Goal: Task Accomplishment & Management: Manage account settings

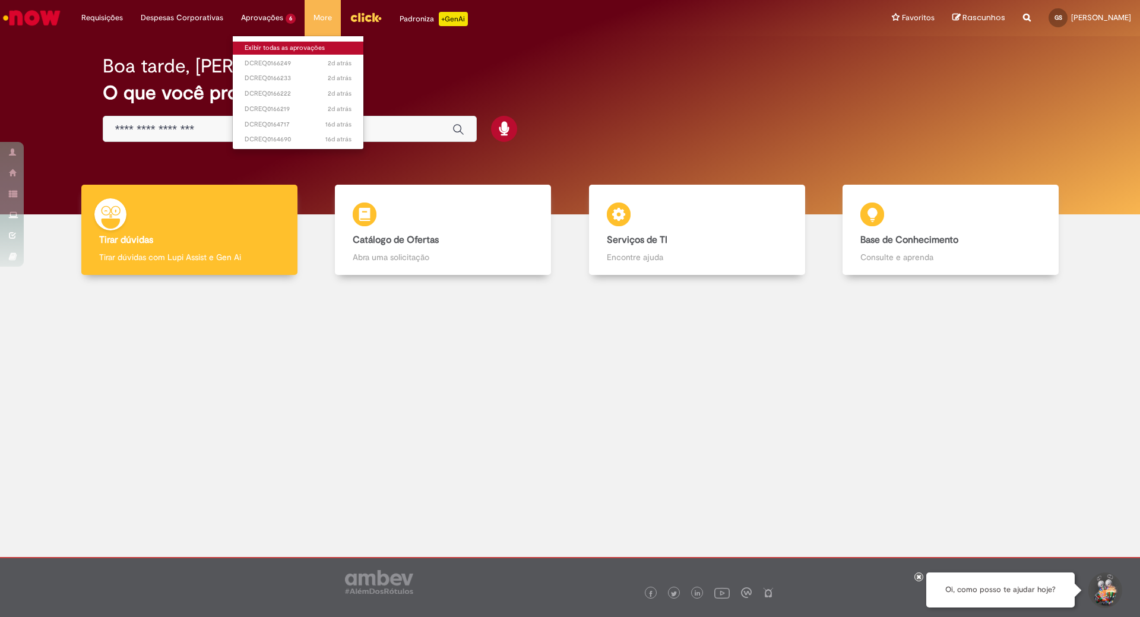
drag, startPoint x: 265, startPoint y: 44, endPoint x: 271, endPoint y: 48, distance: 7.7
click at [263, 46] on link "Exibir todas as aprovações" at bounding box center [298, 48] width 131 height 13
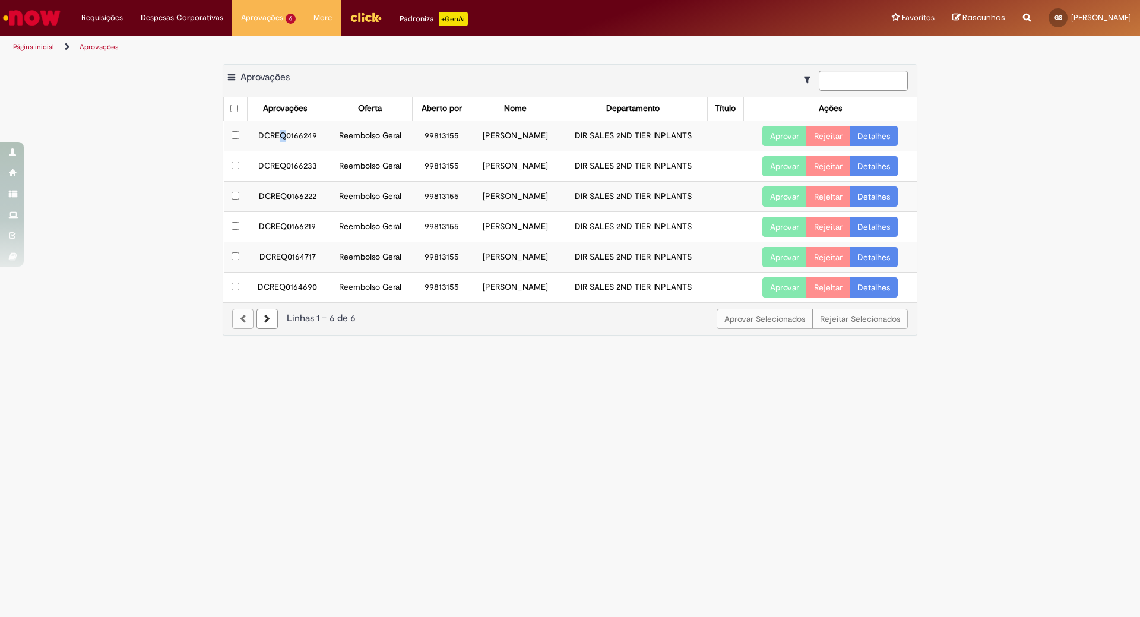
click at [283, 132] on td "DCREQ0166249" at bounding box center [287, 136] width 81 height 30
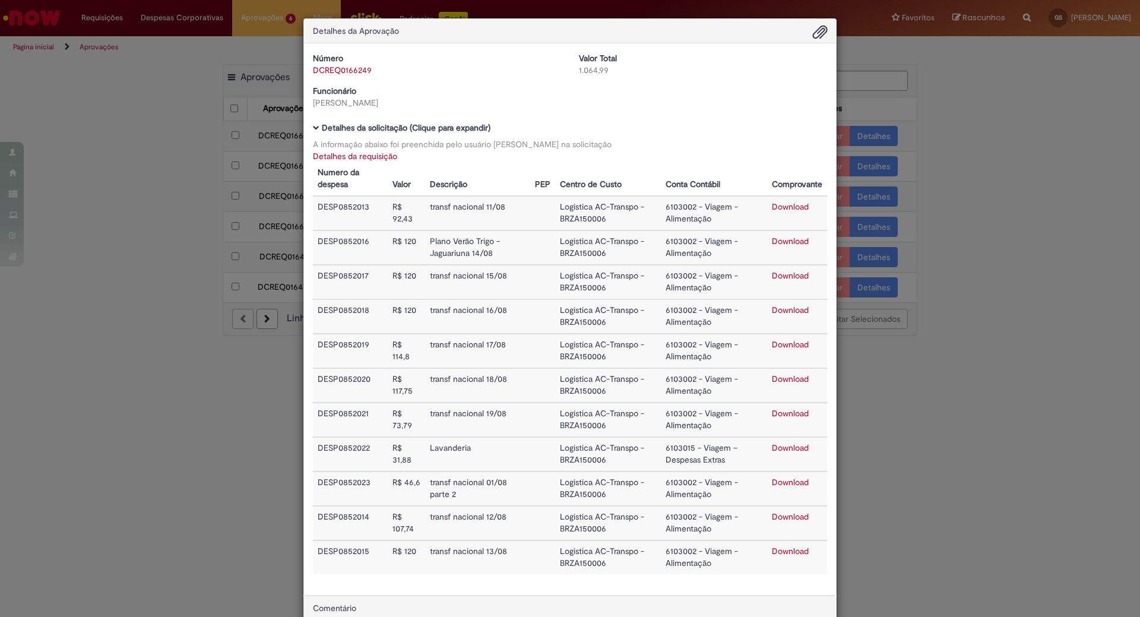
click at [102, 403] on div "Detalhes da Aprovação Número DCREQ0166249 Valor Total 1.064,99 Funcionário [PER…" at bounding box center [570, 308] width 1140 height 617
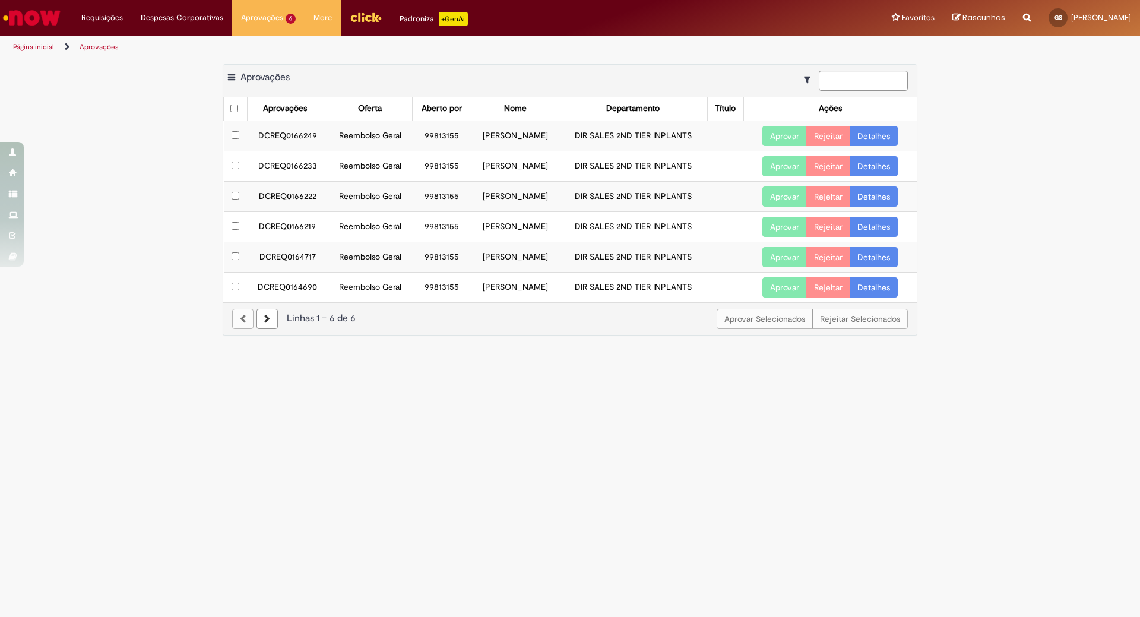
click at [290, 289] on td "DCREQ0164690" at bounding box center [287, 287] width 81 height 30
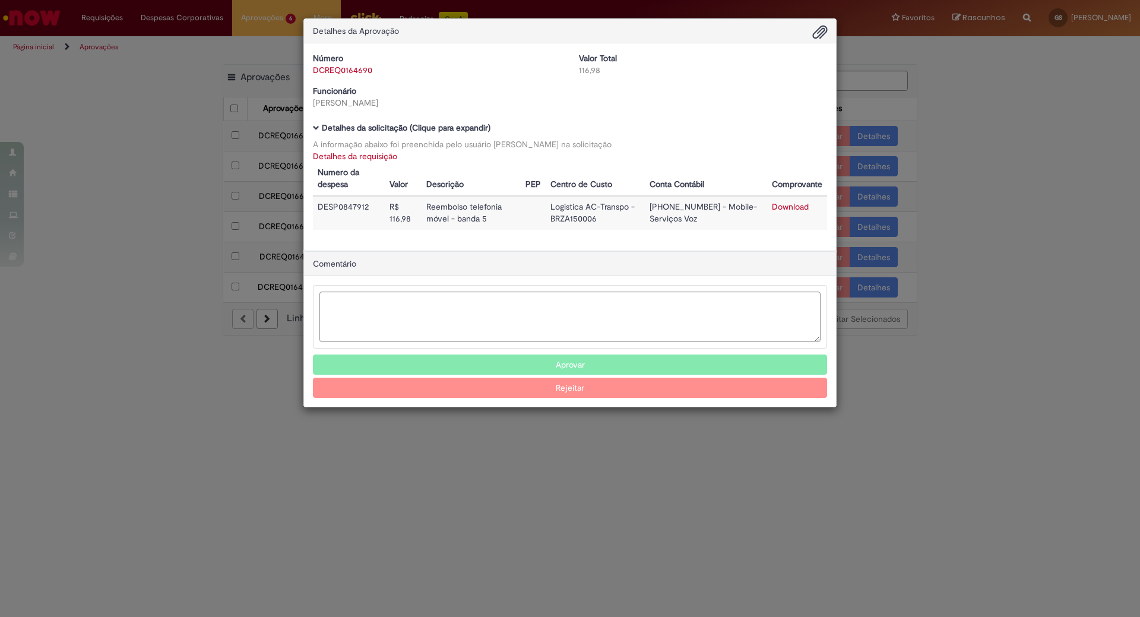
click at [570, 389] on button "Rejeitar" at bounding box center [570, 388] width 514 height 20
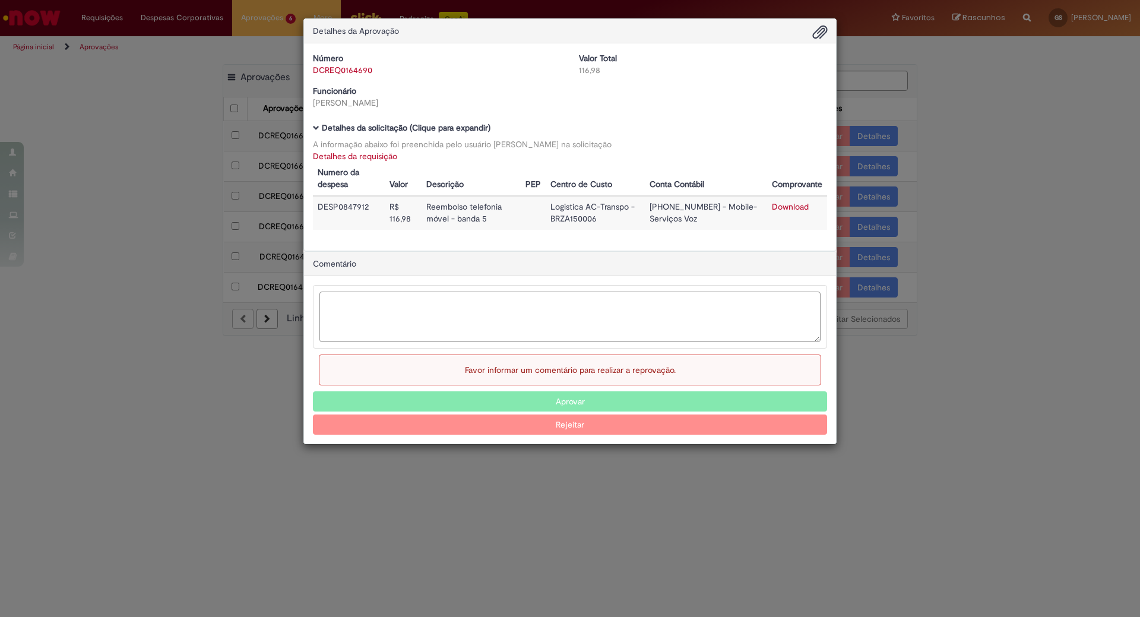
click at [384, 319] on textarea "Ambev Approval Modal" at bounding box center [569, 317] width 501 height 50
type textarea "**********"
click at [577, 427] on button "Rejeitar" at bounding box center [570, 424] width 514 height 20
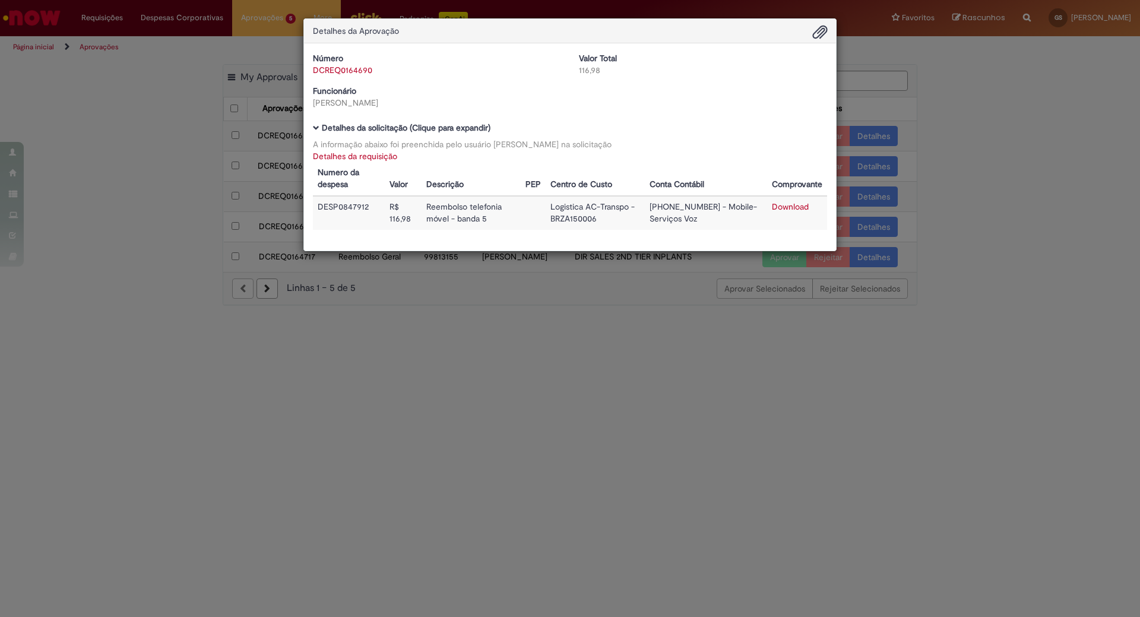
drag, startPoint x: 65, startPoint y: 137, endPoint x: 94, endPoint y: 91, distance: 54.7
click at [65, 138] on div "Detalhes da Aprovação Número DCREQ0164690 Valor Total 116,98 Funcionário [PERSO…" at bounding box center [570, 308] width 1140 height 617
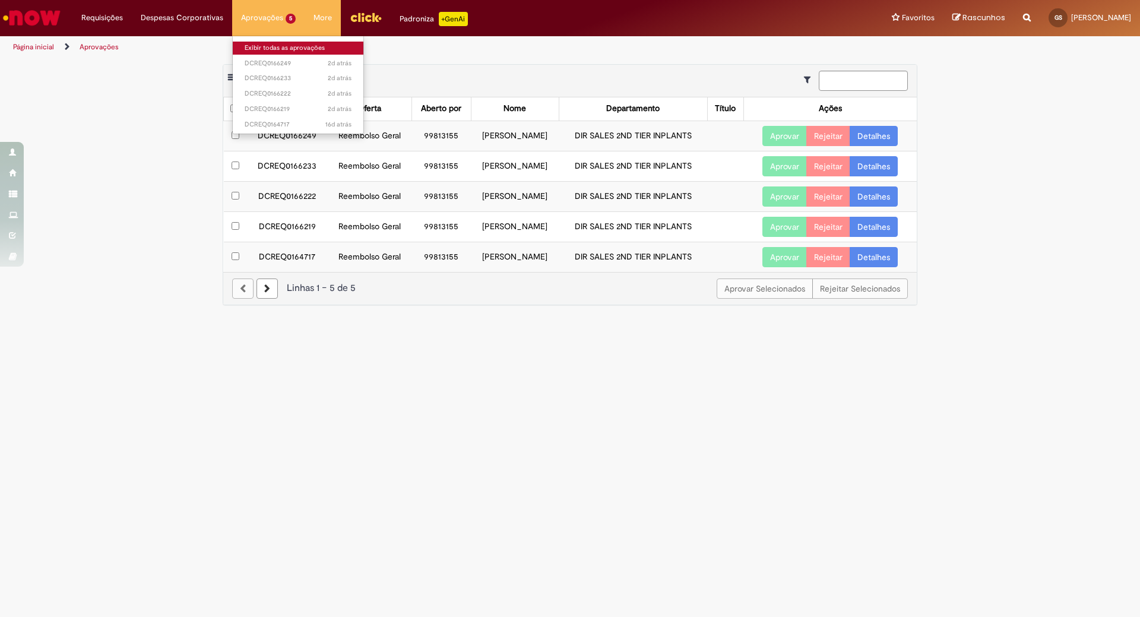
click at [271, 53] on link "Exibir todas as aprovações" at bounding box center [298, 48] width 131 height 13
click at [290, 258] on td "DCREQ0164717" at bounding box center [287, 257] width 80 height 30
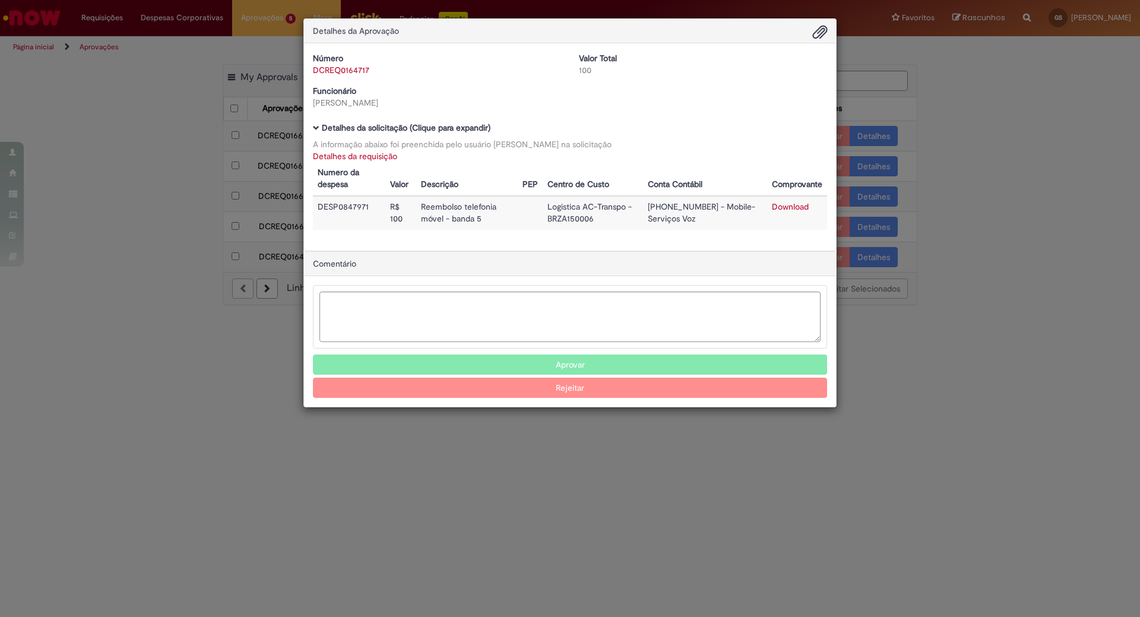
click at [550, 364] on button "Aprovar" at bounding box center [570, 364] width 514 height 20
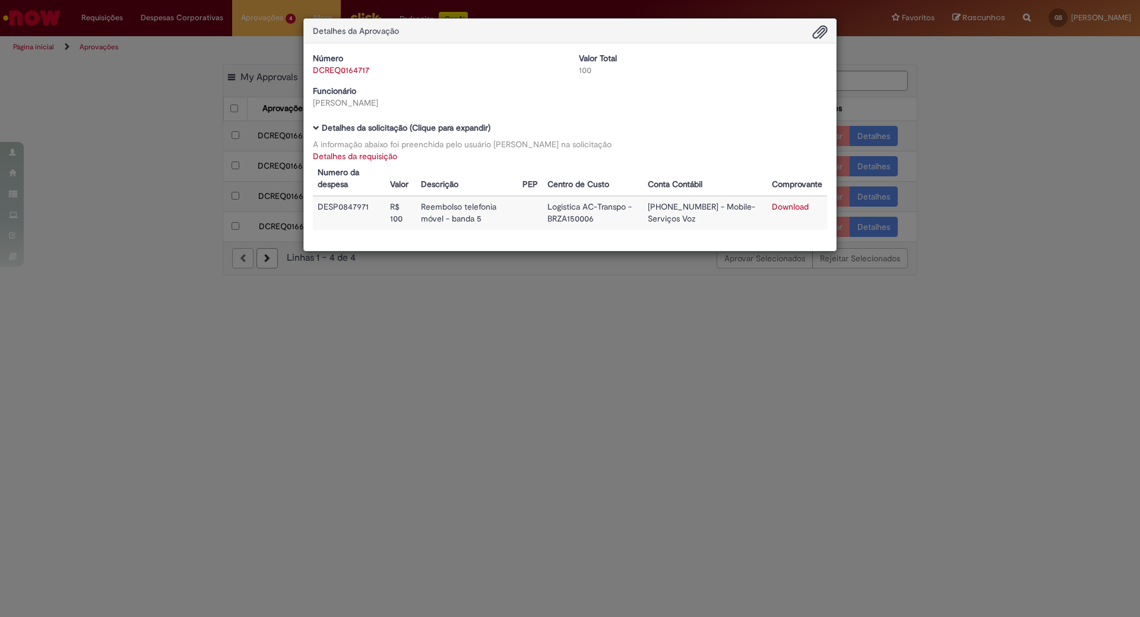
click at [471, 347] on div "Detalhes da Aprovação Número DCREQ0164717 Valor Total 100 Funcionário [PERSON_N…" at bounding box center [570, 308] width 1140 height 617
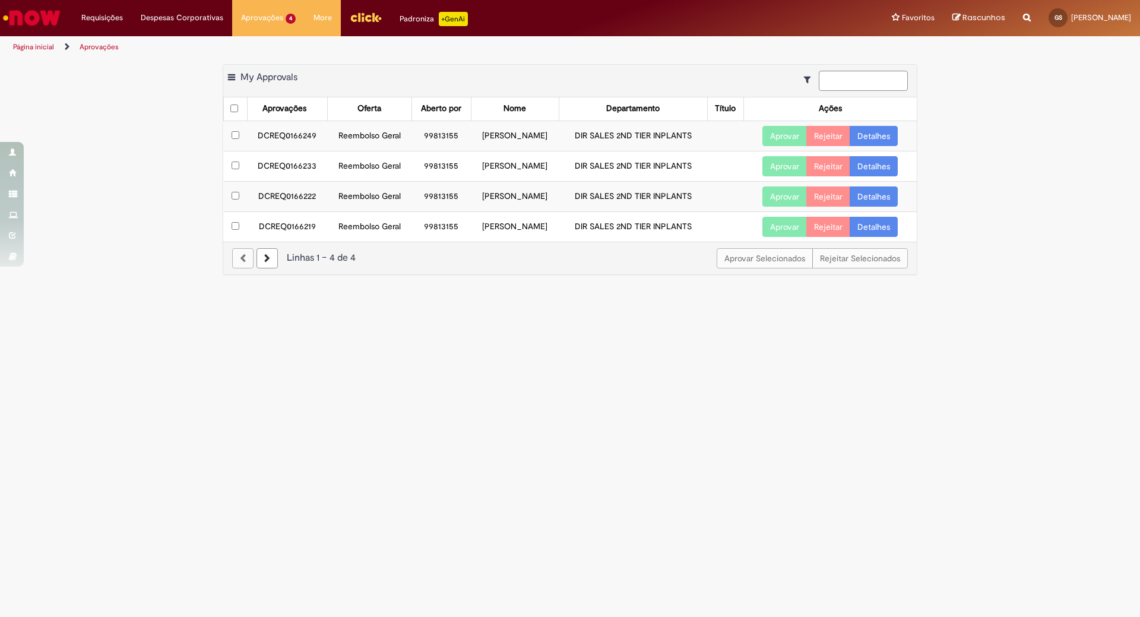
click at [287, 229] on td "DCREQ0166219" at bounding box center [287, 226] width 80 height 30
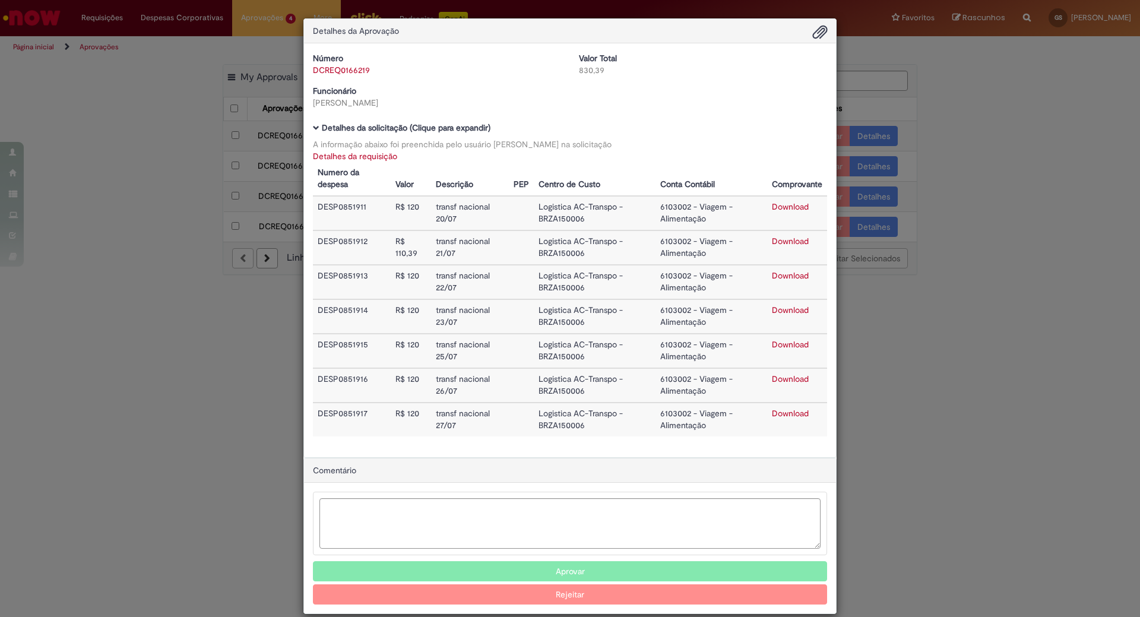
click at [127, 226] on div "Detalhes da Aprovação Número DCREQ0166219 Valor Total 830,39 Funcionário [PERSO…" at bounding box center [570, 308] width 1140 height 617
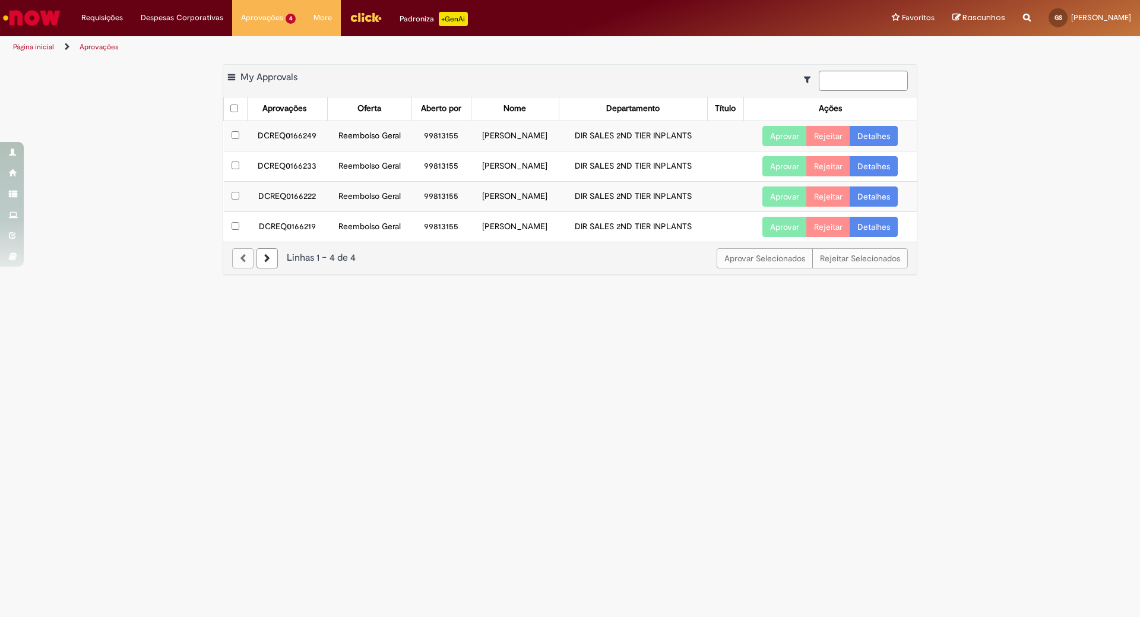
click at [292, 223] on td "DCREQ0166219" at bounding box center [287, 226] width 80 height 30
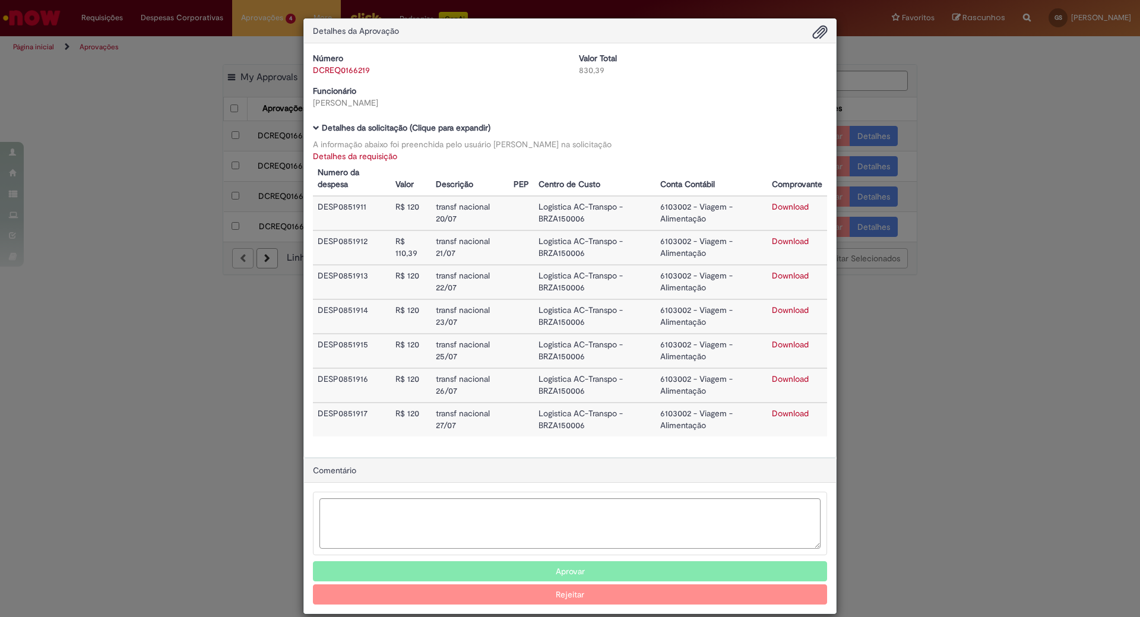
click at [563, 572] on button "Aprovar" at bounding box center [570, 571] width 514 height 20
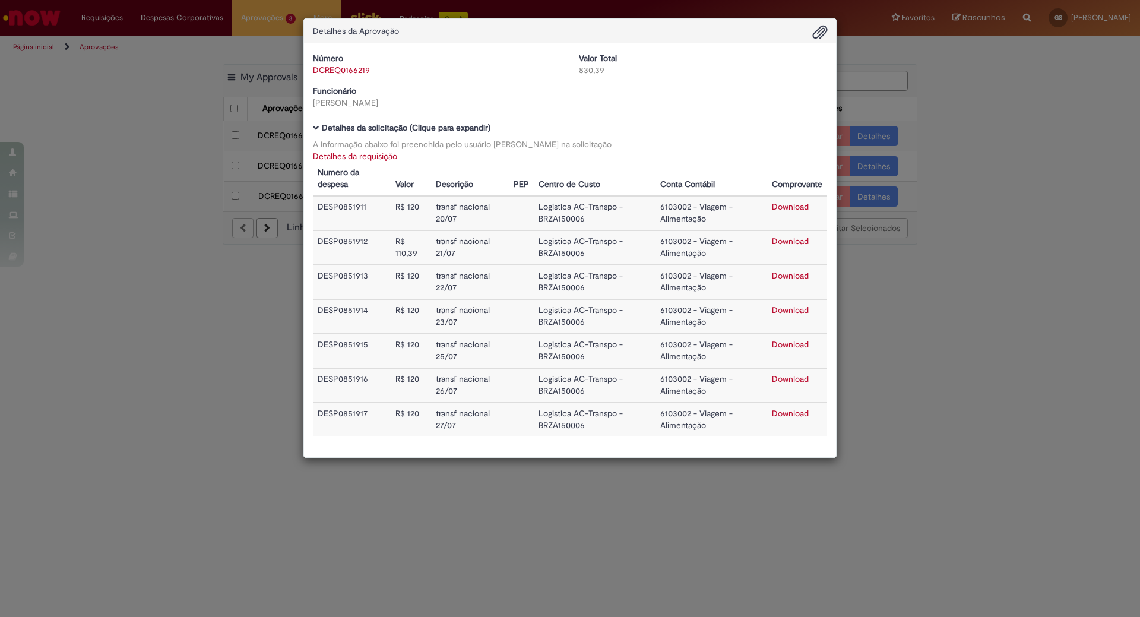
drag, startPoint x: 210, startPoint y: 318, endPoint x: 260, endPoint y: 262, distance: 74.8
click at [210, 318] on div "Detalhes da Aprovação Número DCREQ0166219 Valor Total 830,39 Funcionário [PERSO…" at bounding box center [570, 308] width 1140 height 617
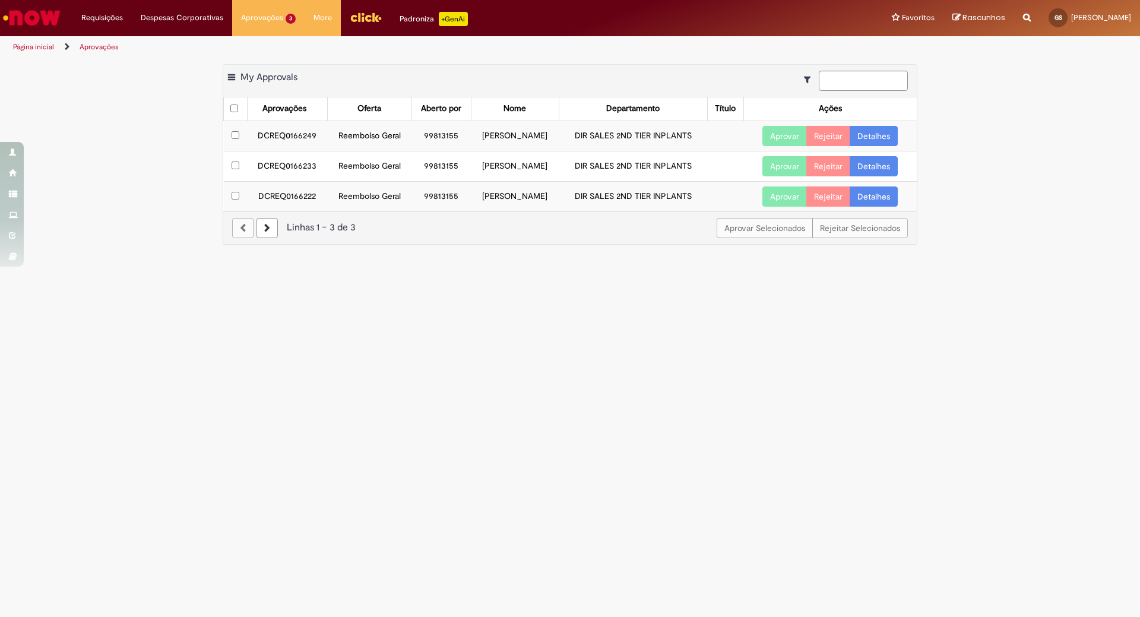
click at [280, 195] on td "DCREQ0166222" at bounding box center [287, 196] width 80 height 30
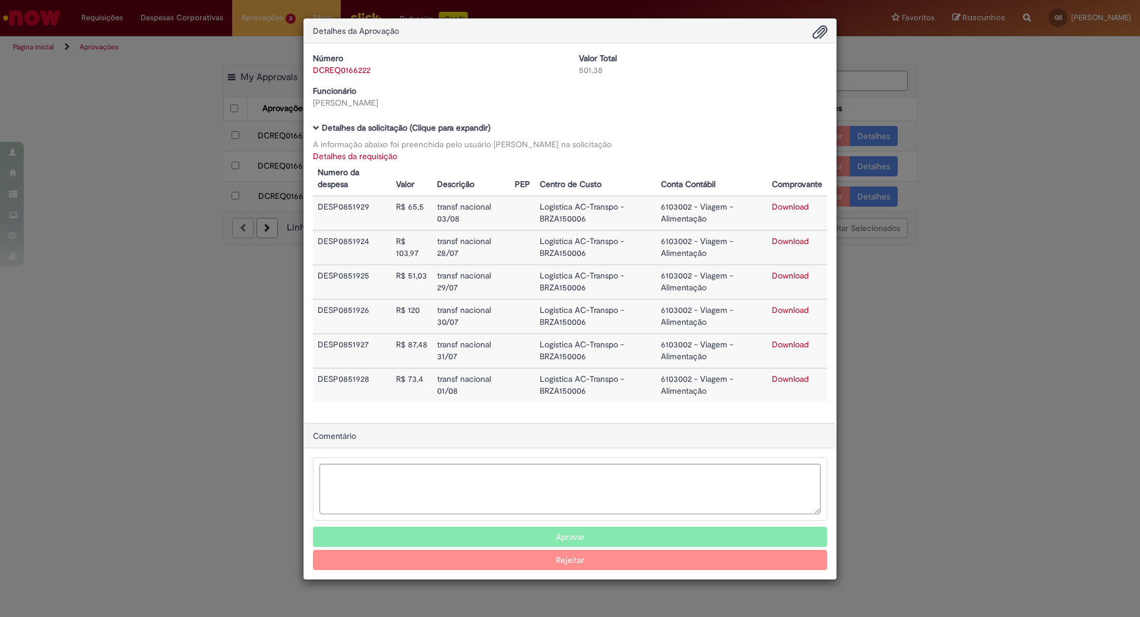
click at [339, 207] on td "DESP0851929" at bounding box center [352, 213] width 78 height 34
click at [783, 210] on link "Download" at bounding box center [790, 206] width 37 height 11
click at [552, 533] on button "Aprovar" at bounding box center [570, 537] width 514 height 20
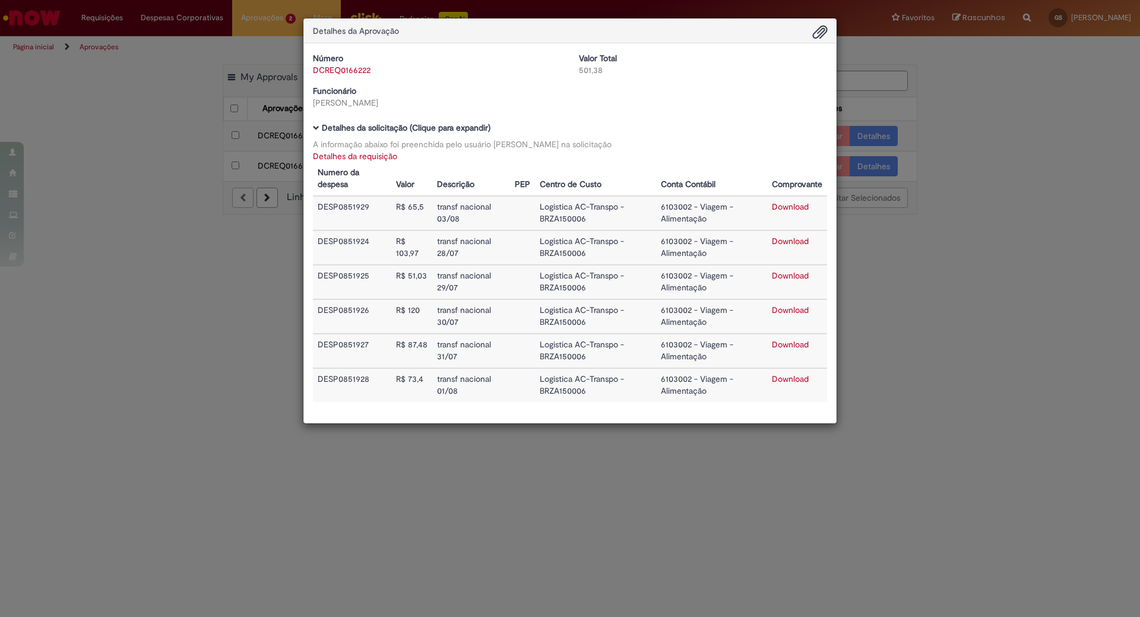
drag, startPoint x: 213, startPoint y: 337, endPoint x: 231, endPoint y: 317, distance: 26.5
click at [214, 342] on div "Detalhes da Aprovação Número DCREQ0166222 Valor Total 501,38 Funcionário [PERSO…" at bounding box center [570, 308] width 1140 height 617
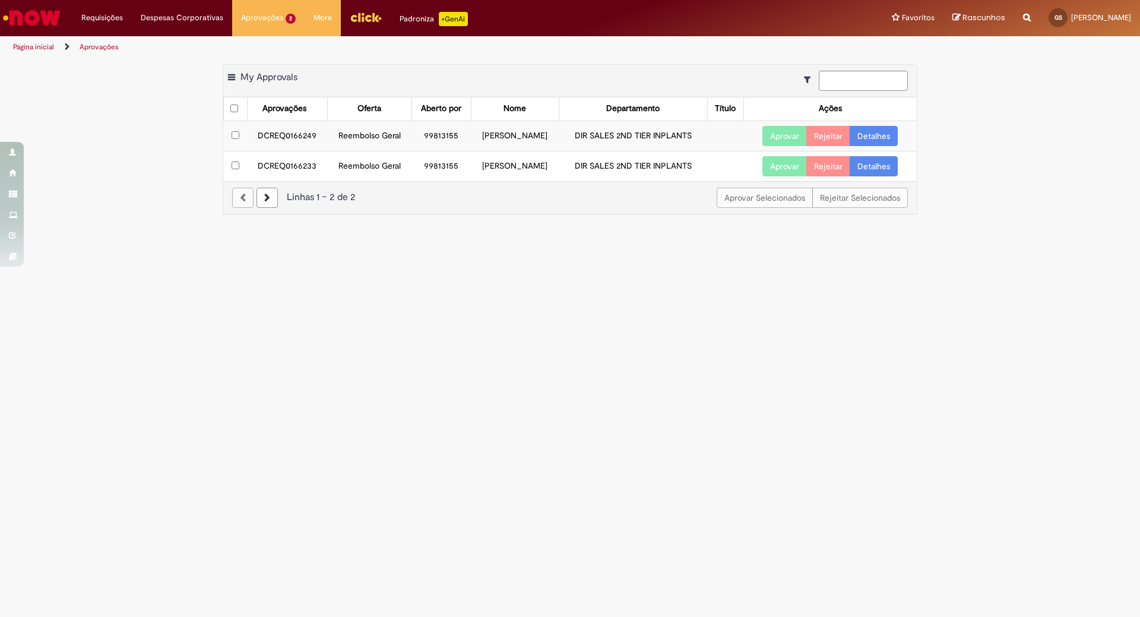
click at [287, 168] on td "DCREQ0166233" at bounding box center [287, 166] width 80 height 30
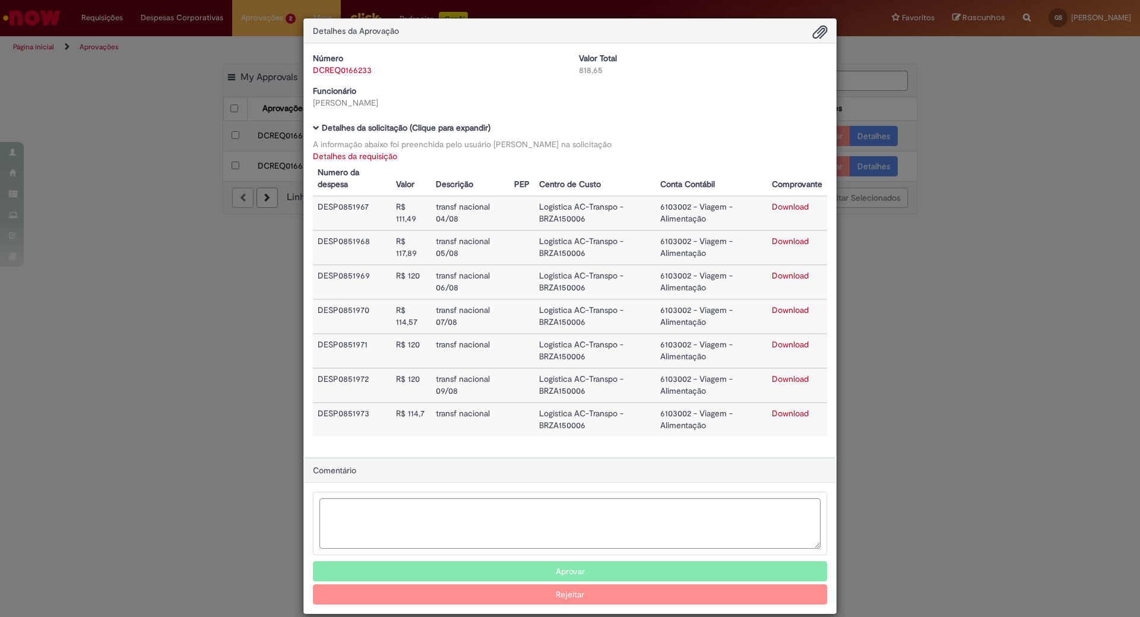
click at [782, 275] on link "Download" at bounding box center [790, 275] width 37 height 11
click at [781, 378] on link "Download" at bounding box center [790, 378] width 37 height 11
click at [570, 572] on button "Aprovar" at bounding box center [570, 571] width 514 height 20
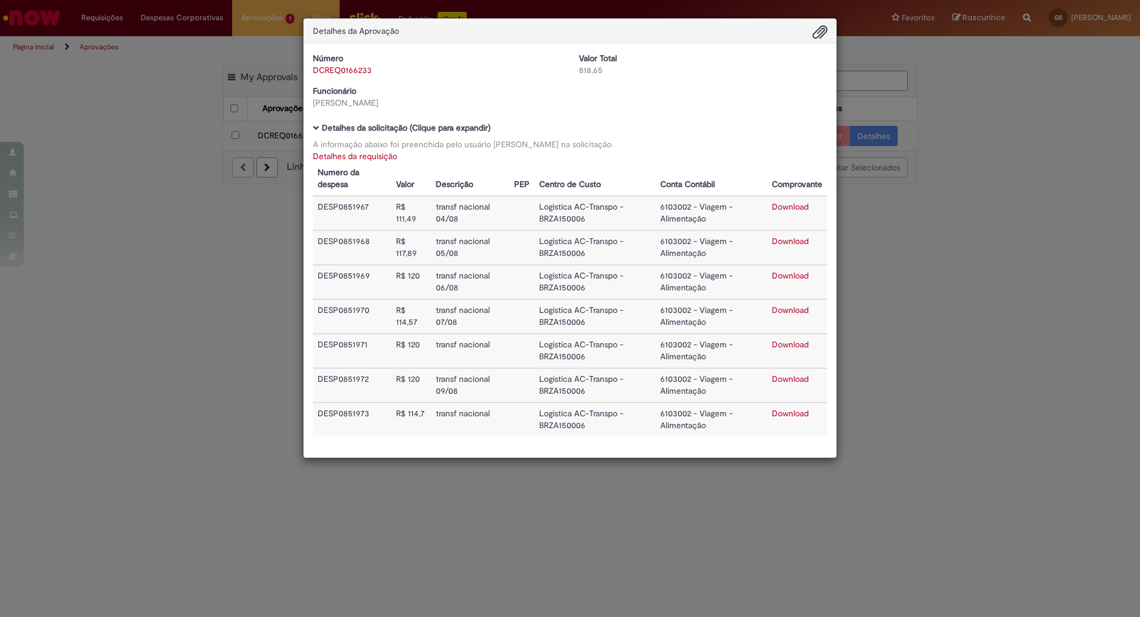
click at [907, 318] on div "Detalhes da Aprovação Número DCREQ0166233 Valor Total 818,65 Funcionário [PERSO…" at bounding box center [570, 308] width 1140 height 617
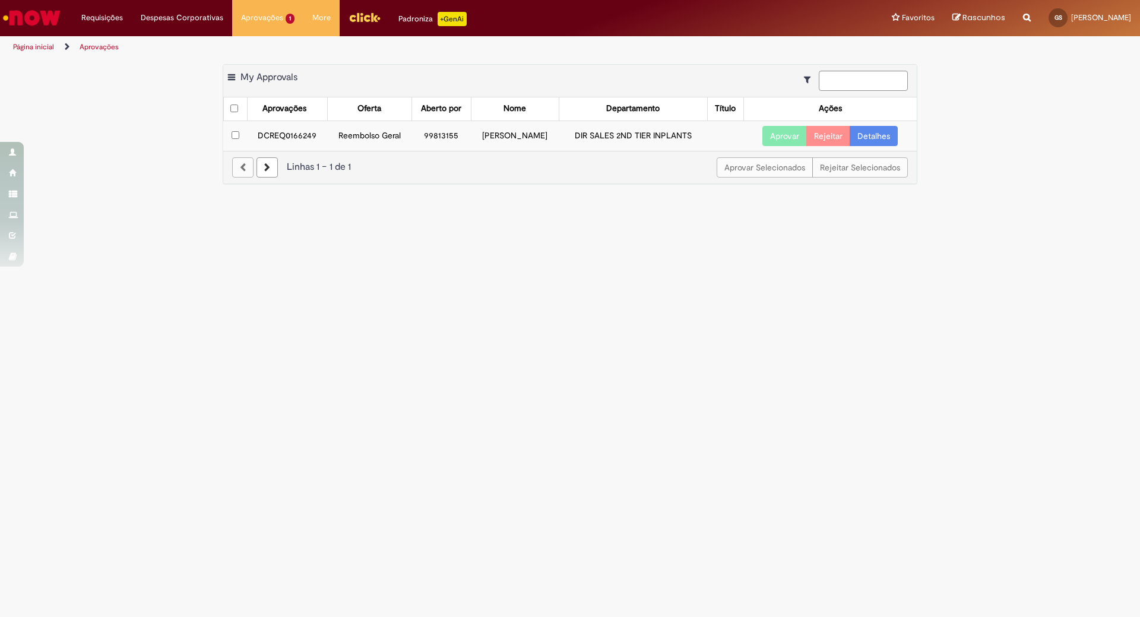
click at [299, 137] on td "DCREQ0166249" at bounding box center [287, 136] width 80 height 30
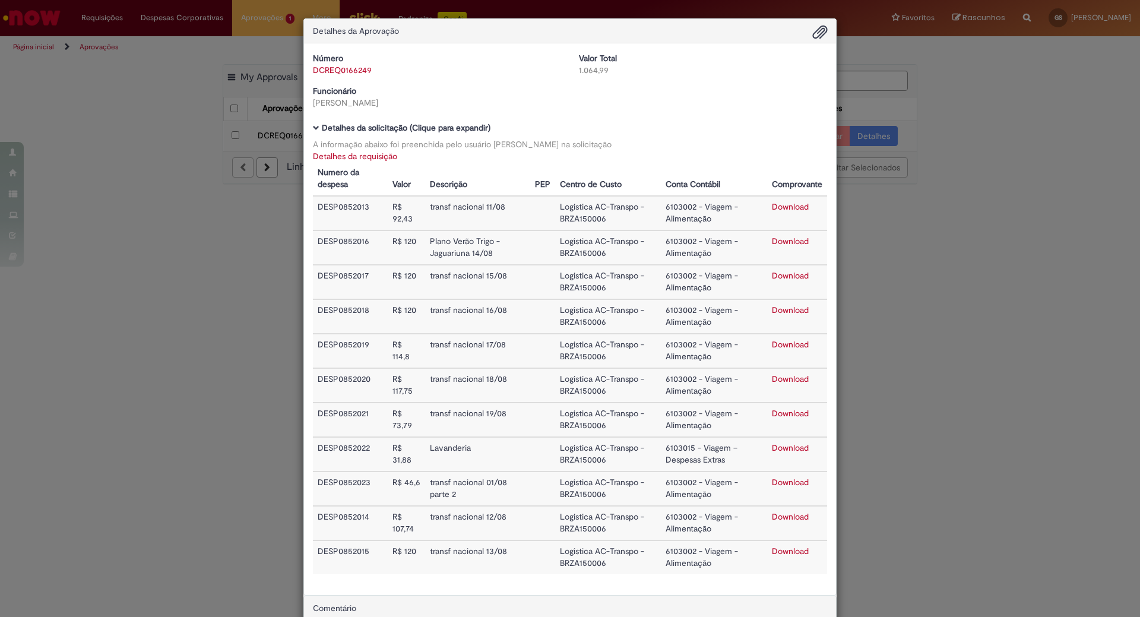
click at [791, 245] on link "Download" at bounding box center [790, 241] width 37 height 11
drag, startPoint x: 961, startPoint y: 416, endPoint x: 879, endPoint y: 328, distance: 120.2
click at [961, 416] on div "Detalhes da Aprovação Número DCREQ0166249 Valor Total 1.064,99 Funcionário [PER…" at bounding box center [570, 308] width 1140 height 617
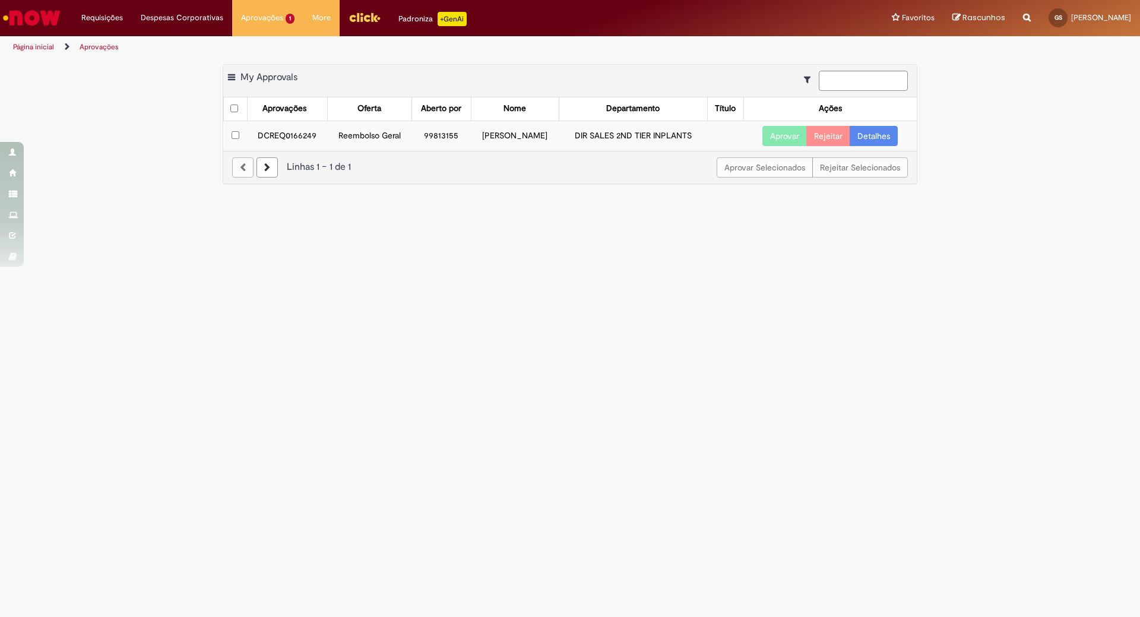
click at [778, 138] on button "Aprovar" at bounding box center [784, 136] width 45 height 20
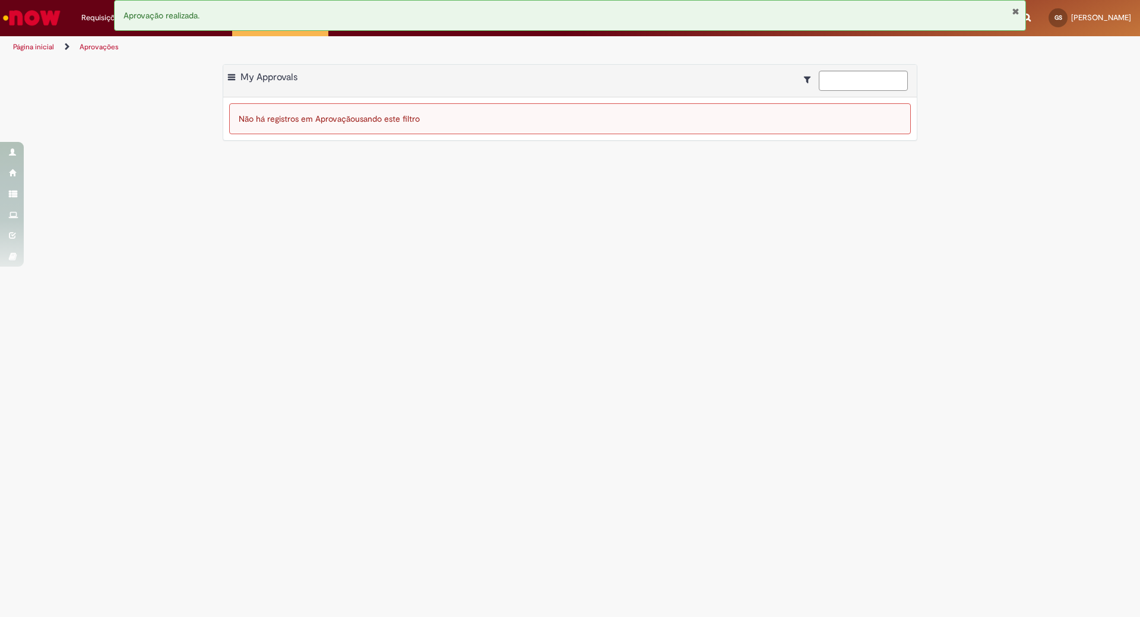
click at [1020, 11] on div "Aprovação realizada." at bounding box center [570, 15] width 912 height 31
click at [1021, 14] on div "Aprovação realizada." at bounding box center [570, 15] width 912 height 31
drag, startPoint x: 1014, startPoint y: 14, endPoint x: 1006, endPoint y: 14, distance: 7.7
click at [1014, 14] on button "Fechar Notificação" at bounding box center [1016, 12] width 8 height 10
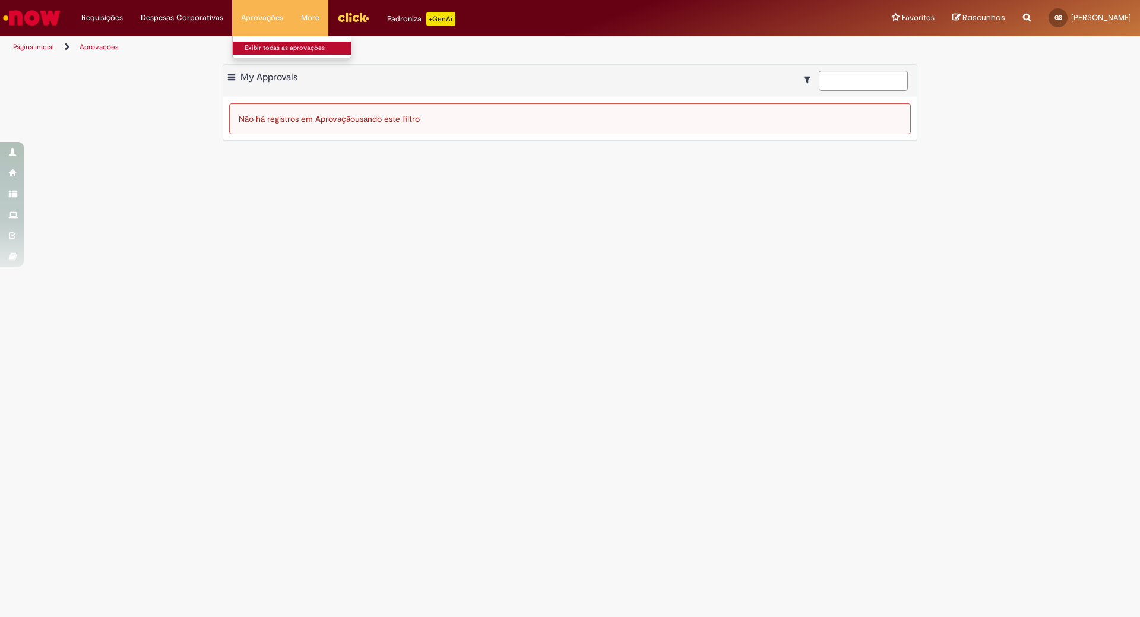
click at [252, 43] on link "Exibir todas as aprovações" at bounding box center [298, 48] width 131 height 13
